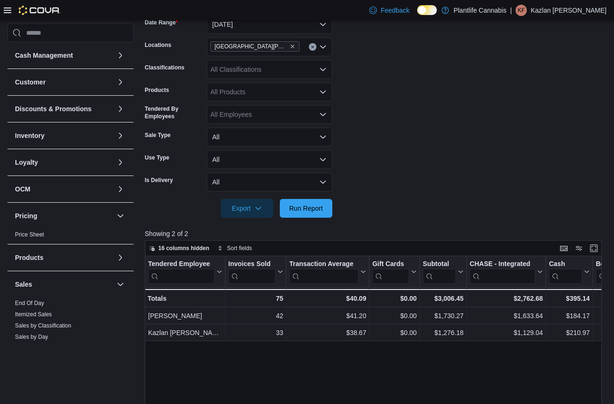
scroll to position [100, 0]
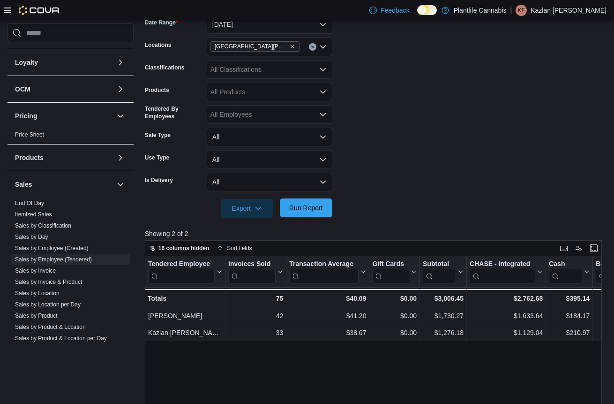
click at [324, 212] on span "Run Report" at bounding box center [306, 207] width 41 height 19
drag, startPoint x: 540, startPoint y: 175, endPoint x: 280, endPoint y: 192, distance: 259.8
click at [538, 175] on form "Date Range [DATE] Locations [GEOGRAPHIC_DATA][PERSON_NAME] Ridge Classification…" at bounding box center [376, 111] width 462 height 214
drag, startPoint x: 308, startPoint y: 212, endPoint x: 388, endPoint y: 169, distance: 90.8
click at [308, 211] on span "Run Report" at bounding box center [306, 207] width 34 height 9
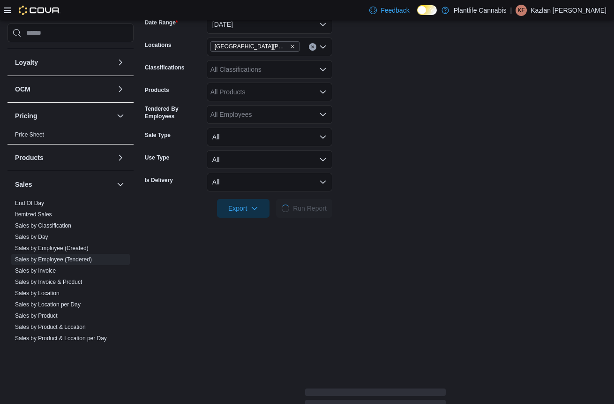
click at [428, 145] on form "Date Range [DATE] Locations [GEOGRAPHIC_DATA][PERSON_NAME] Ridge Classification…" at bounding box center [376, 111] width 462 height 214
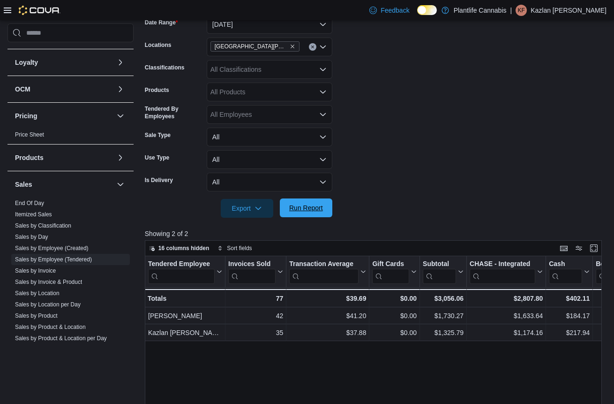
click at [322, 211] on span "Run Report" at bounding box center [306, 207] width 34 height 9
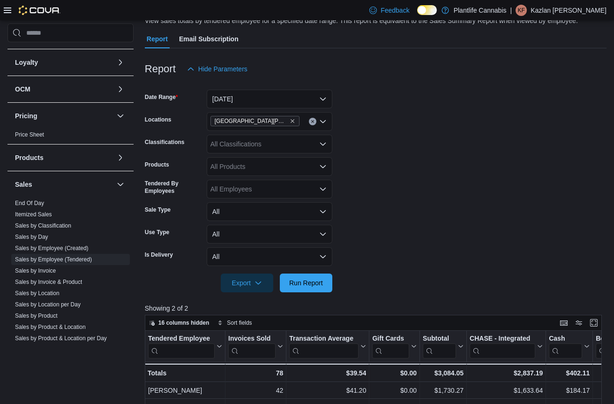
scroll to position [72, 0]
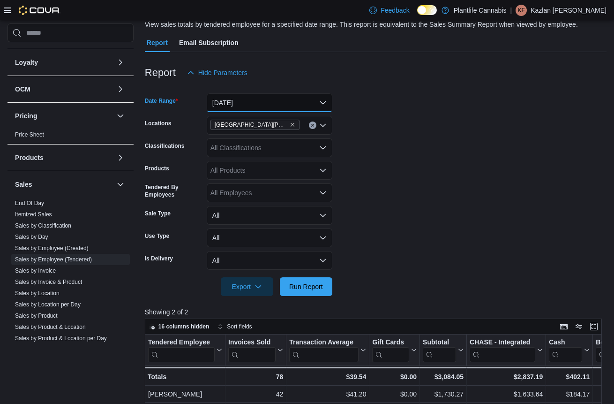
click at [277, 108] on button "[DATE]" at bounding box center [270, 102] width 126 height 19
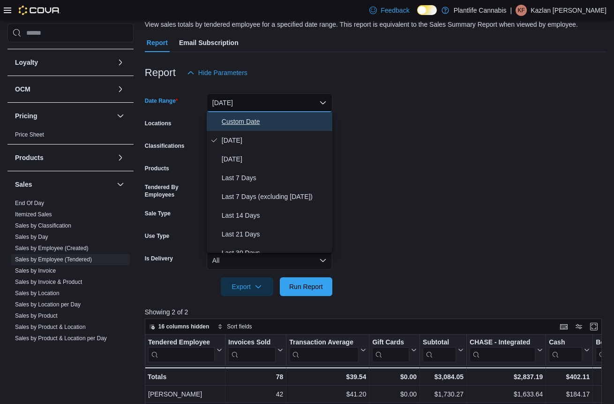
click at [269, 122] on span "Custom Date" at bounding box center [275, 121] width 107 height 11
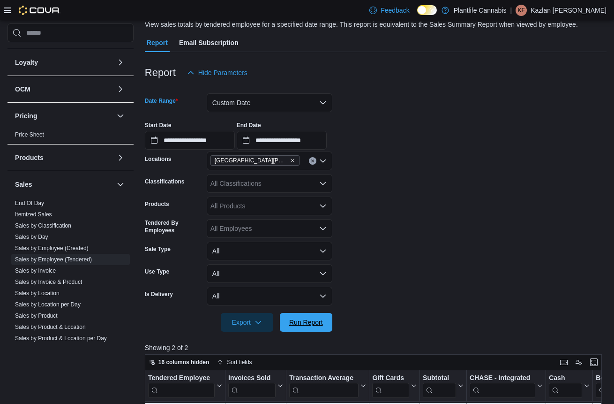
drag, startPoint x: 312, startPoint y: 328, endPoint x: 372, endPoint y: 275, distance: 79.8
click at [313, 327] on span "Run Report" at bounding box center [306, 322] width 41 height 19
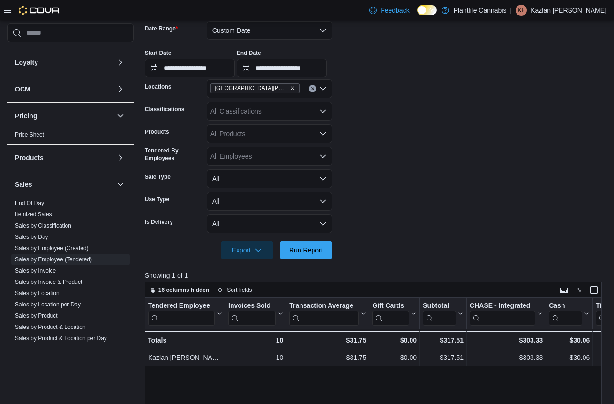
scroll to position [142, 0]
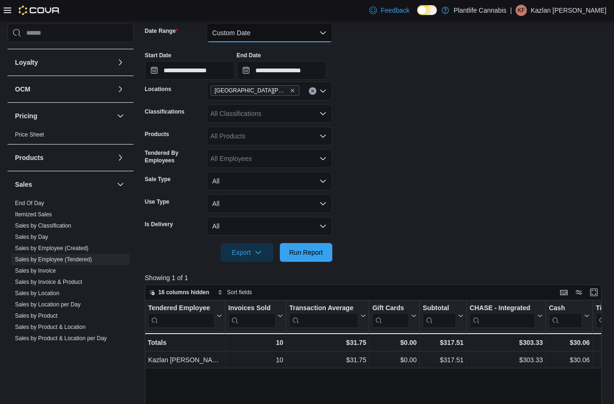
click at [300, 37] on button "Custom Date" at bounding box center [270, 32] width 126 height 19
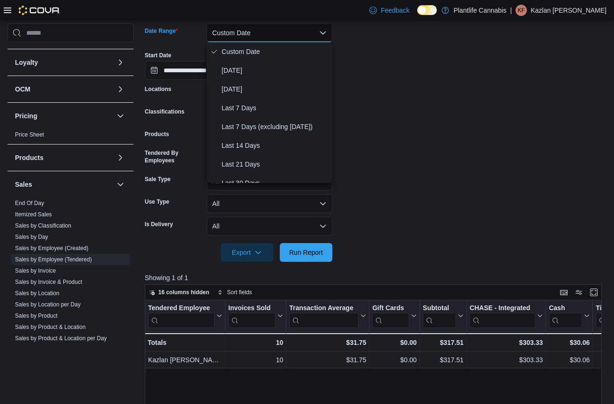
click at [300, 37] on button "Custom Date" at bounding box center [270, 32] width 126 height 19
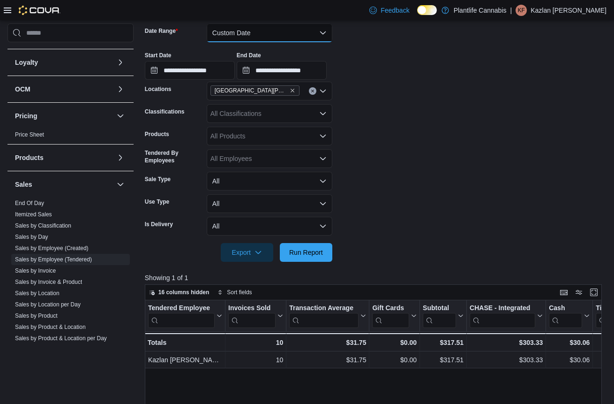
click at [300, 37] on button "Custom Date" at bounding box center [270, 32] width 126 height 19
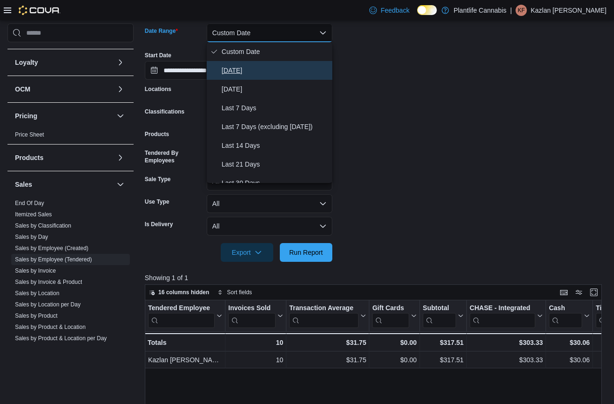
drag, startPoint x: 290, startPoint y: 68, endPoint x: 294, endPoint y: 64, distance: 6.0
click at [291, 68] on span "[DATE]" at bounding box center [275, 70] width 107 height 11
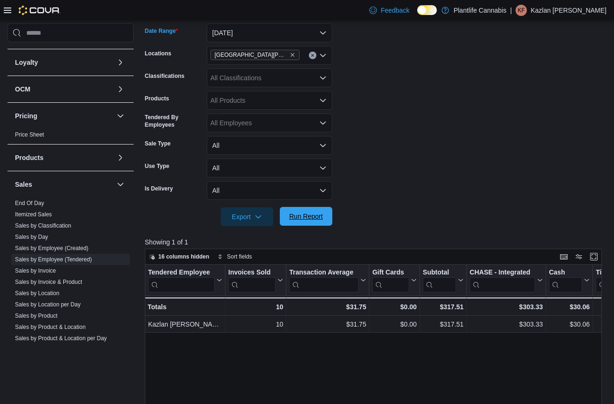
click at [313, 216] on span "Run Report" at bounding box center [306, 215] width 34 height 9
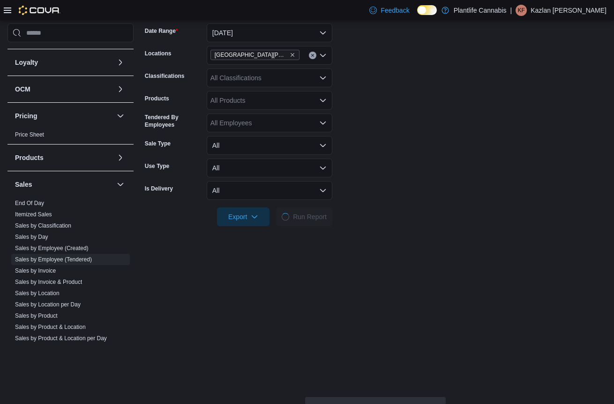
click at [397, 171] on form "Date Range [DATE] Locations [GEOGRAPHIC_DATA][PERSON_NAME] Ridge Classification…" at bounding box center [376, 119] width 462 height 214
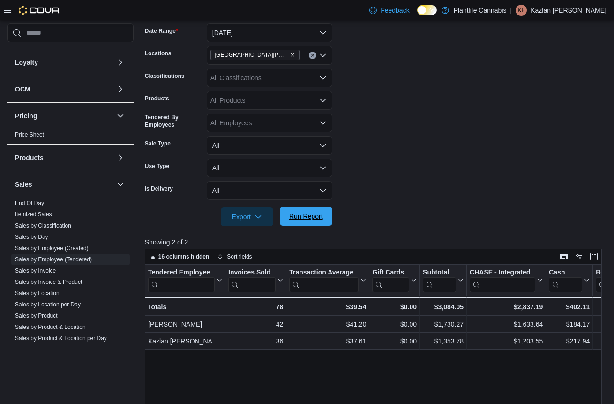
click at [308, 211] on span "Run Report" at bounding box center [306, 216] width 41 height 19
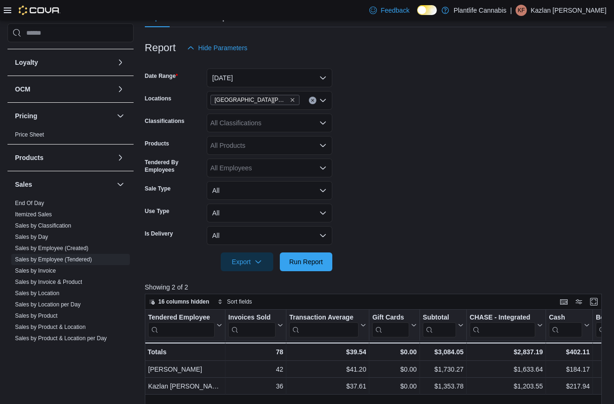
scroll to position [93, 0]
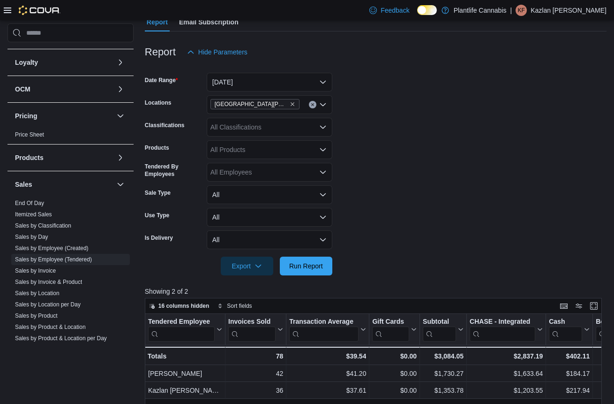
click at [257, 128] on div "All Classifications" at bounding box center [270, 127] width 126 height 19
type input "**"
click at [254, 142] on span "Accessory Group" at bounding box center [252, 142] width 50 height 9
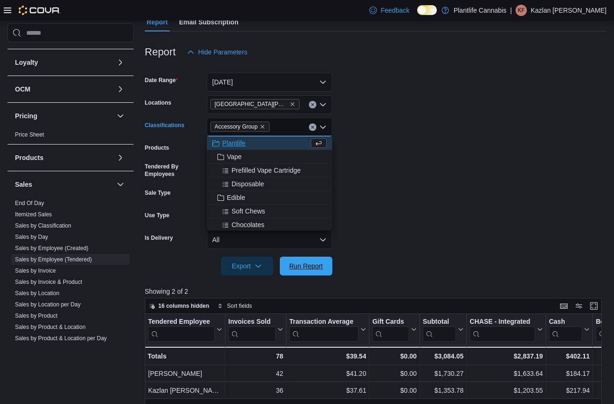
click at [321, 273] on span "Run Report" at bounding box center [306, 265] width 41 height 19
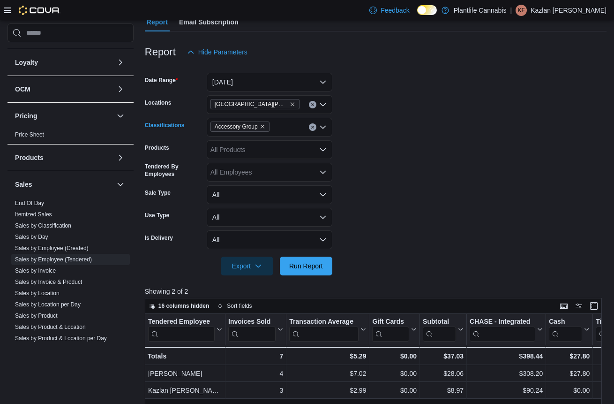
click at [314, 128] on icon "Clear input" at bounding box center [313, 127] width 4 height 4
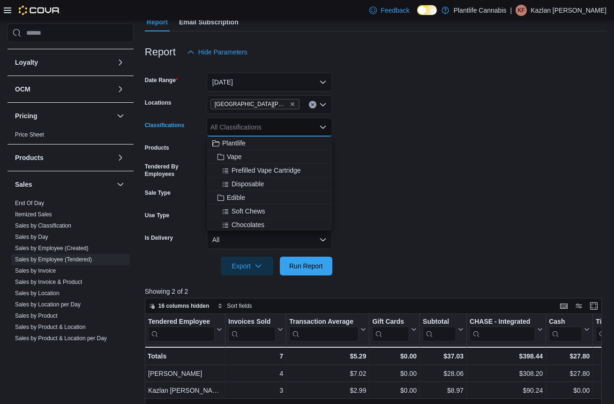
drag, startPoint x: 396, startPoint y: 116, endPoint x: 358, endPoint y: 177, distance: 72.1
click at [396, 118] on form "Date Range [DATE] Locations [GEOGRAPHIC_DATA][PERSON_NAME] Ridge Classification…" at bounding box center [376, 168] width 462 height 214
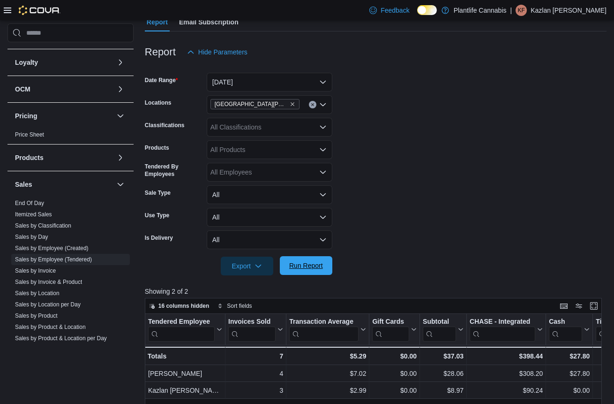
click at [298, 263] on span "Run Report" at bounding box center [306, 265] width 34 height 9
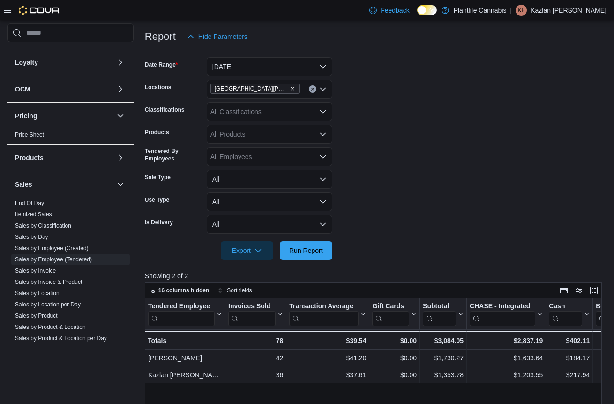
scroll to position [96, 0]
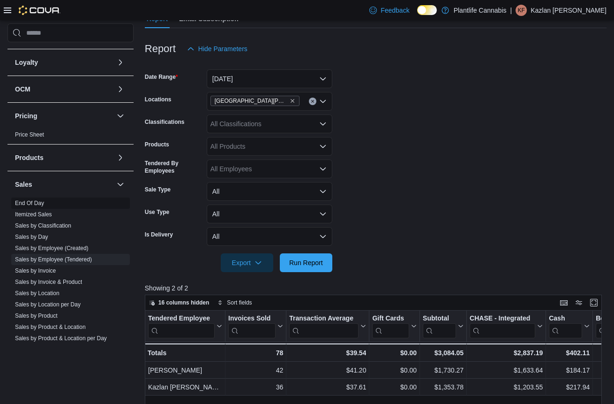
click at [35, 206] on span "End Of Day" at bounding box center [29, 203] width 29 height 8
click at [35, 202] on link "End Of Day" at bounding box center [29, 203] width 29 height 7
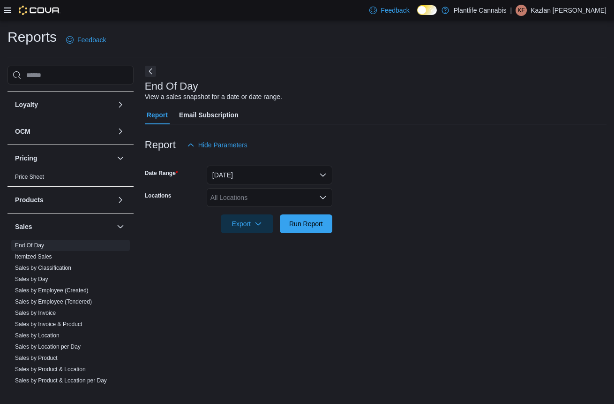
click at [269, 196] on div "All Locations" at bounding box center [270, 197] width 126 height 19
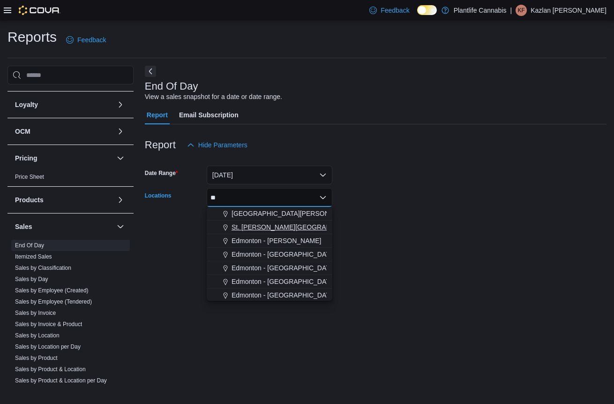
type input "**"
click at [254, 221] on button "St. [PERSON_NAME][GEOGRAPHIC_DATA]" at bounding box center [270, 227] width 126 height 14
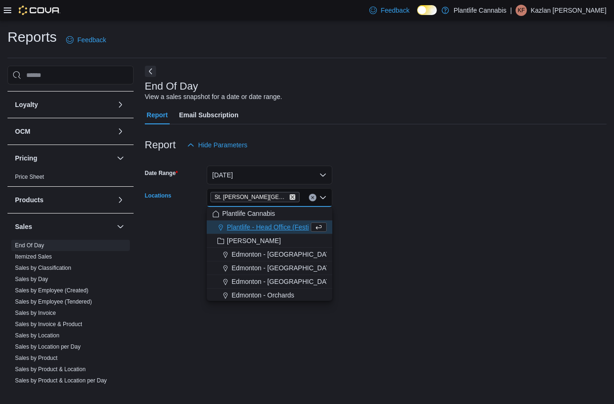
click at [290, 196] on icon "Remove St. Albert - Jensen Lakes from selection in this group" at bounding box center [293, 197] width 6 height 6
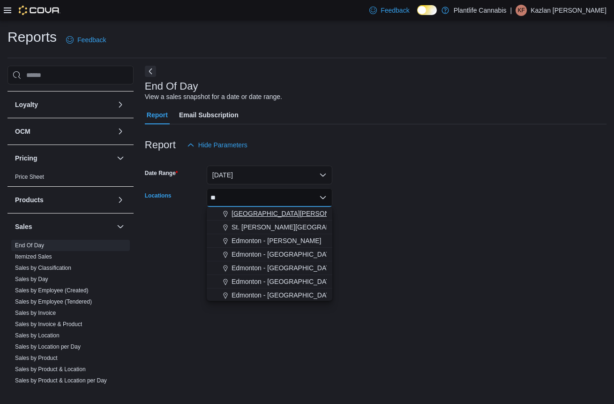
type input "**"
click at [270, 212] on span "[GEOGRAPHIC_DATA][PERSON_NAME]" at bounding box center [293, 213] width 122 height 9
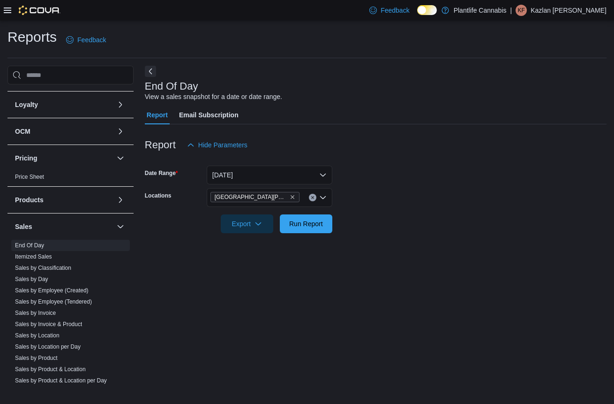
drag, startPoint x: 368, startPoint y: 217, endPoint x: 304, endPoint y: 240, distance: 67.9
click at [367, 217] on form "Date Range [DATE] Locations [GEOGRAPHIC_DATA][PERSON_NAME] Ridge Export Run Rep…" at bounding box center [376, 193] width 462 height 79
click at [311, 226] on span "Run Report" at bounding box center [306, 223] width 34 height 9
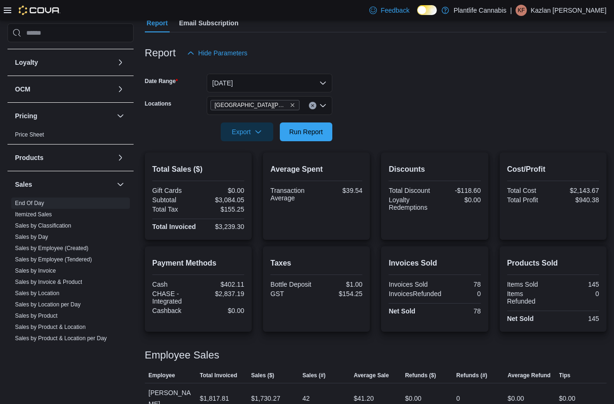
scroll to position [103, 0]
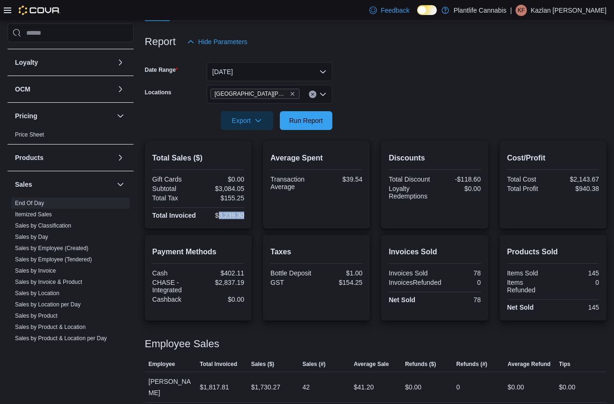
drag, startPoint x: 218, startPoint y: 216, endPoint x: 244, endPoint y: 215, distance: 26.3
click at [244, 215] on div "$3,239.30" at bounding box center [222, 215] width 44 height 8
copy div "3,239.30"
drag, startPoint x: 239, startPoint y: 257, endPoint x: 234, endPoint y: 250, distance: 8.8
click at [239, 257] on h2 "Payment Methods" at bounding box center [198, 251] width 92 height 11
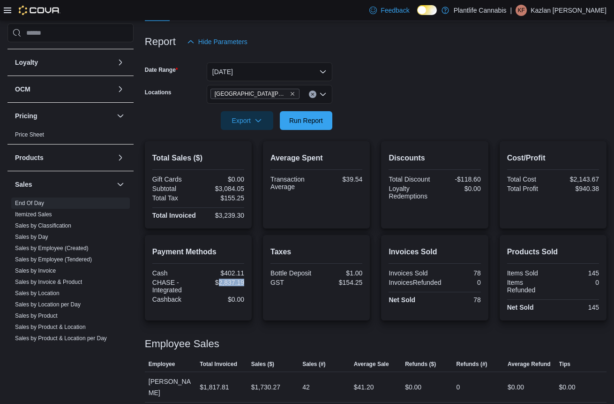
drag, startPoint x: 219, startPoint y: 291, endPoint x: 253, endPoint y: 291, distance: 34.2
click at [253, 291] on div "Payment Methods Cash $402.11 CHASE - Integrated $2,837.19 Cashback $0.00 Taxes …" at bounding box center [376, 277] width 462 height 85
copy div "2,837.19"
